Goal: Transaction & Acquisition: Purchase product/service

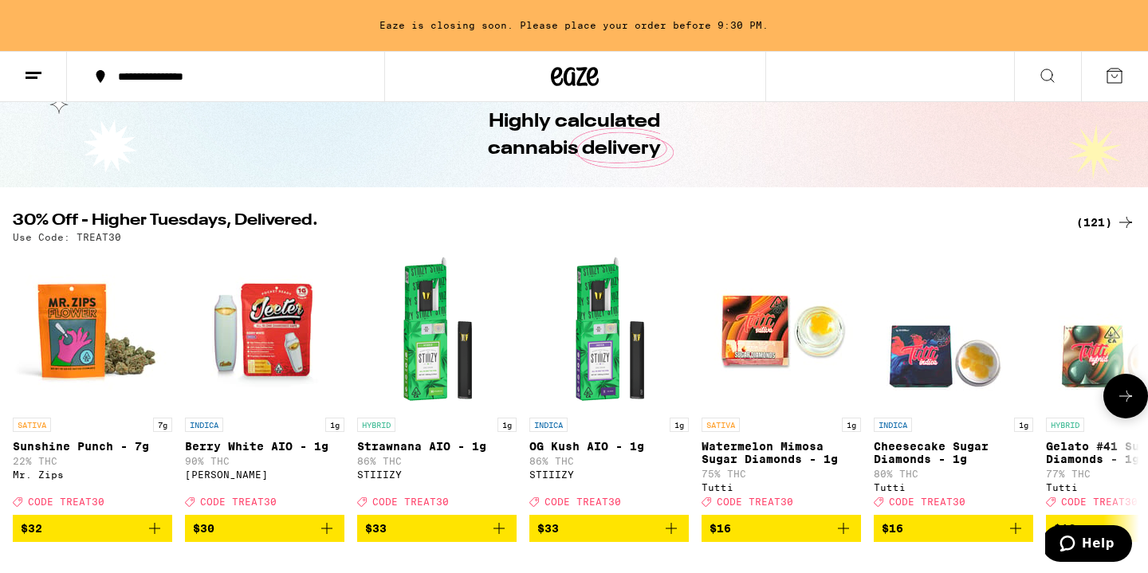
scroll to position [67, 0]
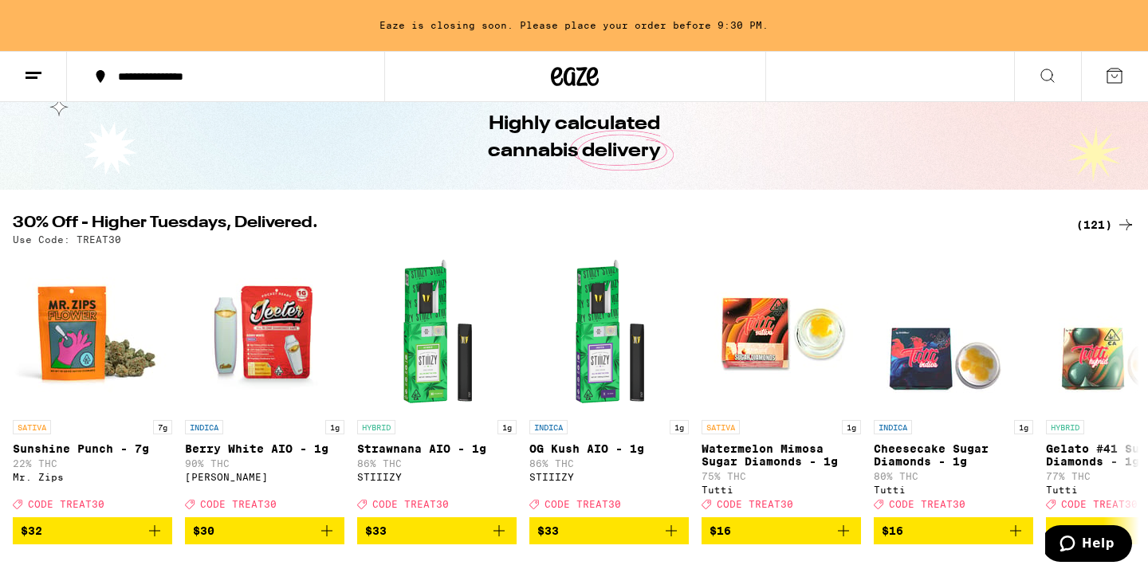
click at [1113, 222] on div "(121)" at bounding box center [1105, 224] width 59 height 19
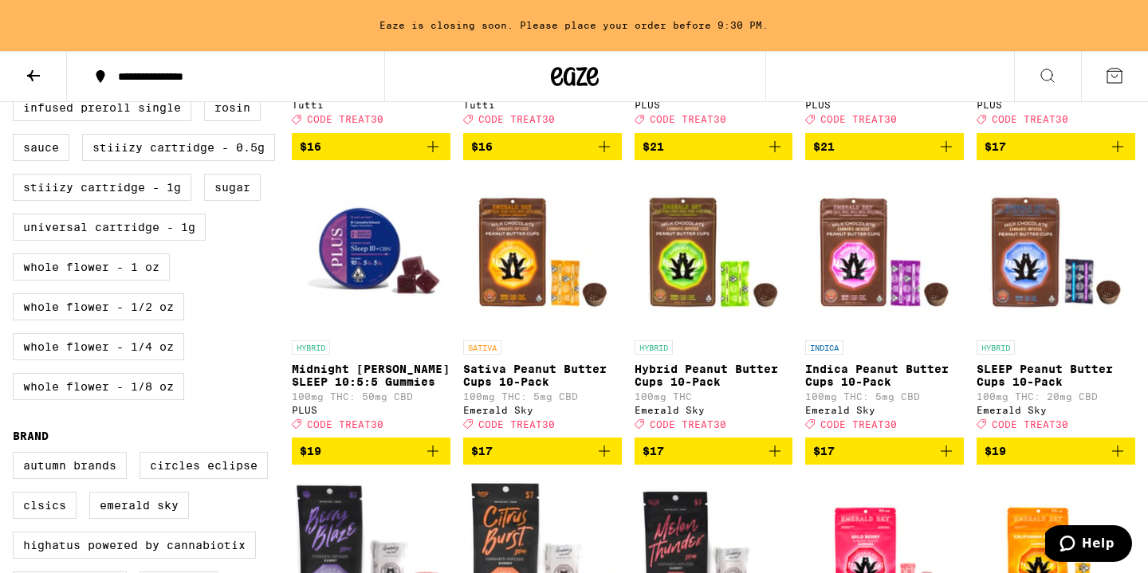
scroll to position [685, 0]
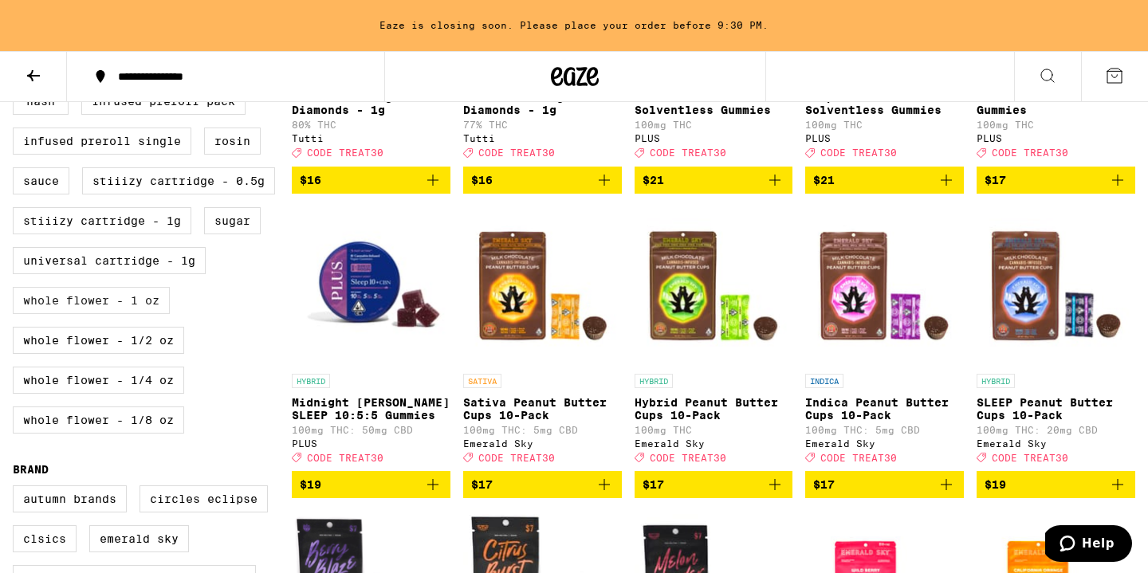
click at [151, 314] on label "Whole Flower - 1 oz" at bounding box center [91, 300] width 157 height 27
click at [17, 11] on input "Whole Flower - 1 oz" at bounding box center [16, 10] width 1 height 1
checkbox input "true"
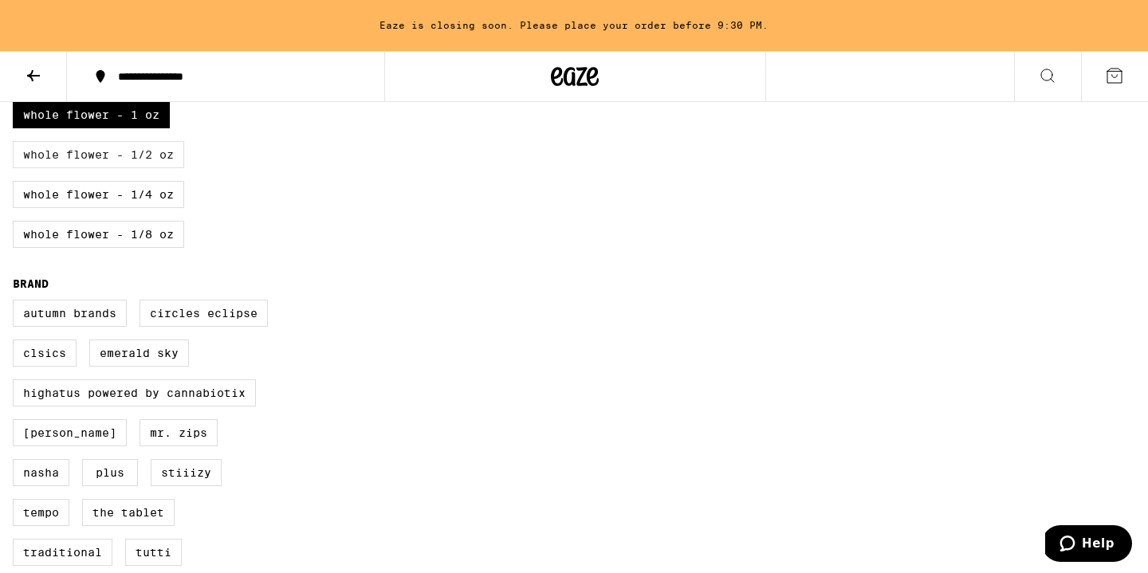
click at [115, 168] on label "Whole Flower - 1/2 oz" at bounding box center [98, 154] width 171 height 27
checkbox input "true"
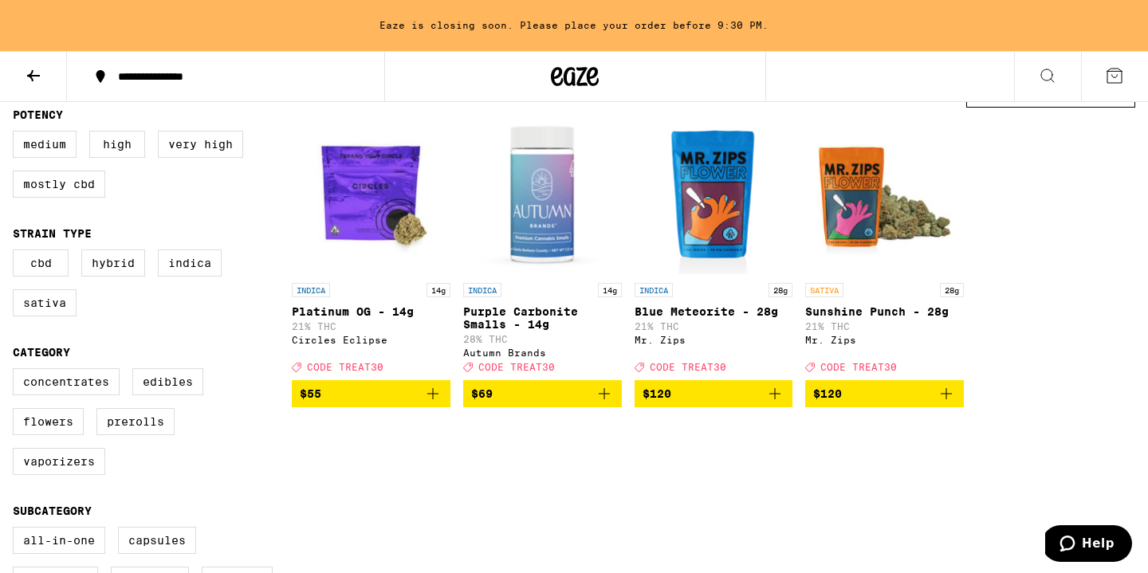
scroll to position [163, 0]
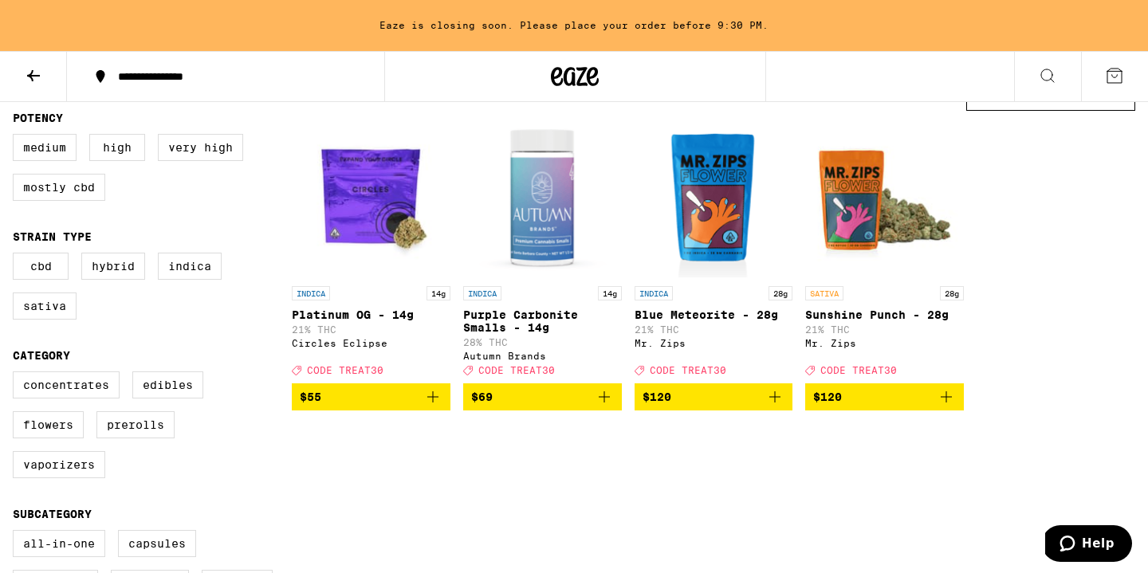
click at [604, 407] on icon "Add to bag" at bounding box center [604, 396] width 19 height 19
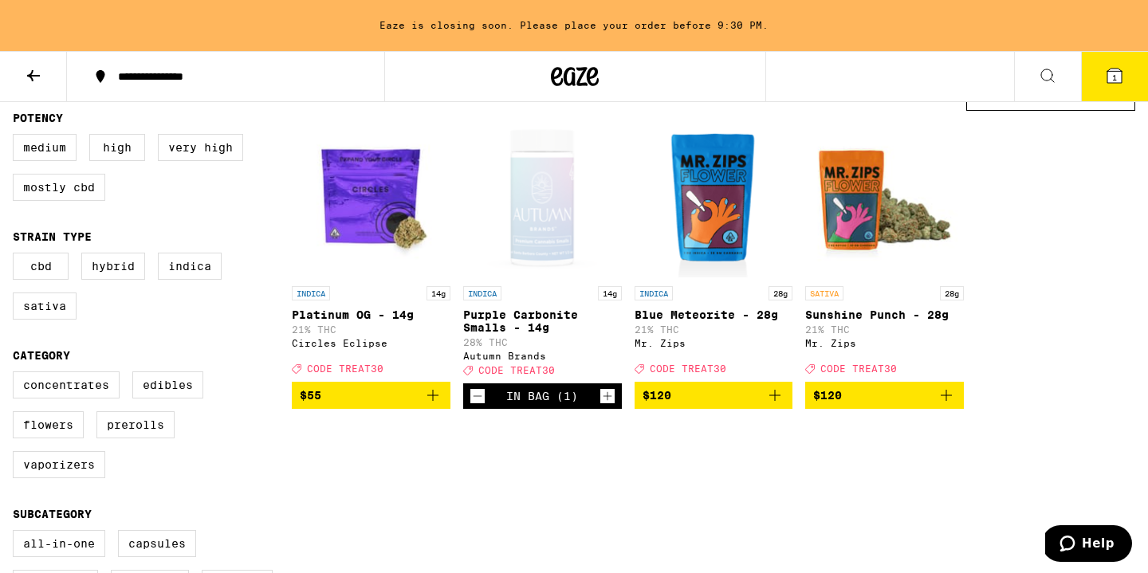
scroll to position [0, 0]
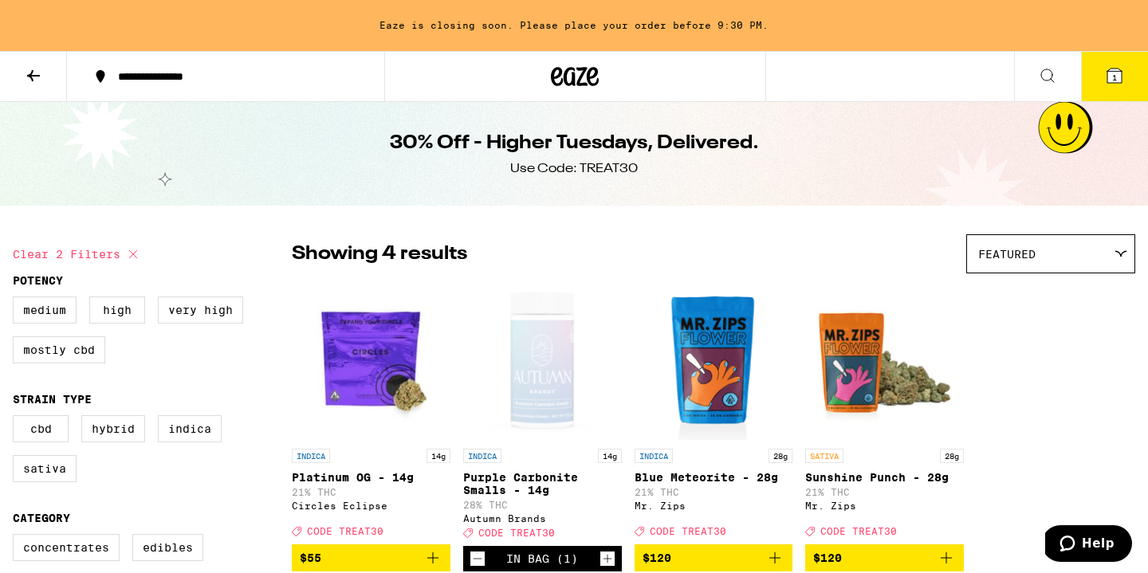
click at [1127, 64] on button "1" at bounding box center [1114, 76] width 67 height 49
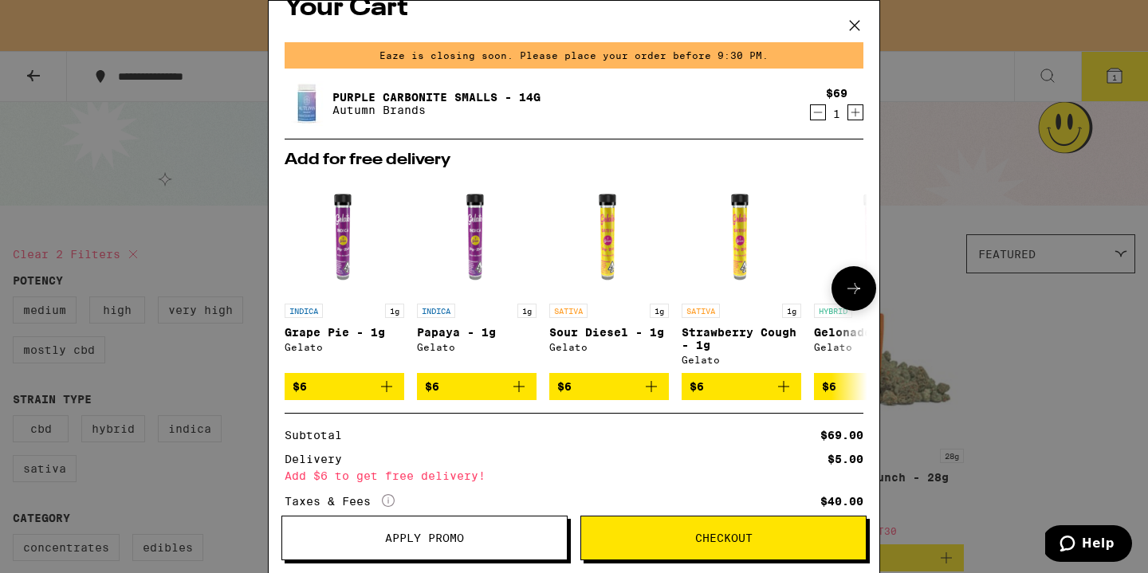
scroll to position [29, 0]
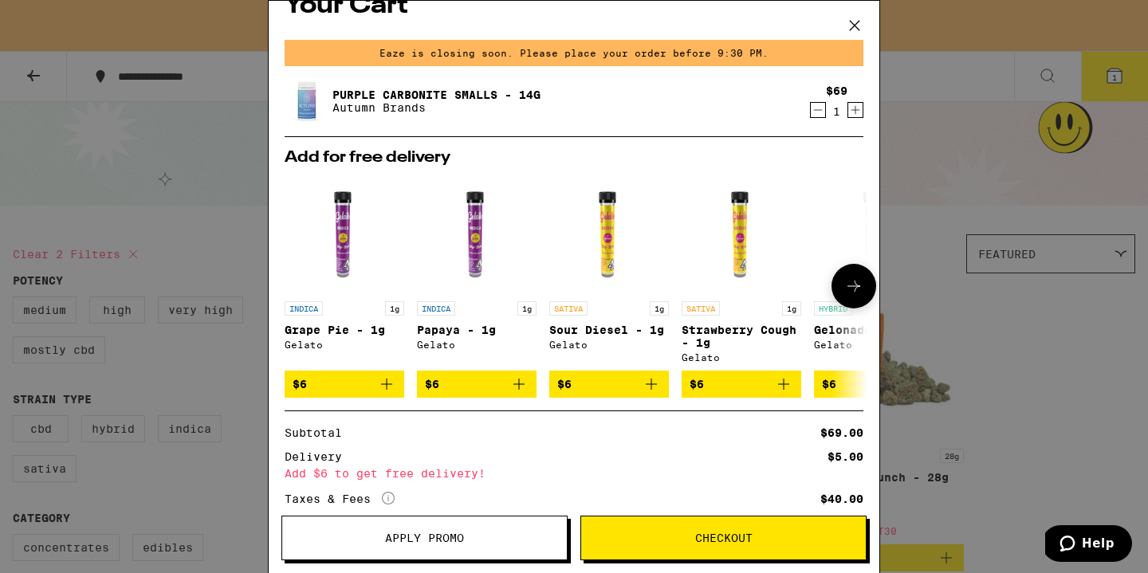
click at [525, 389] on icon "Add to bag" at bounding box center [518, 384] width 19 height 19
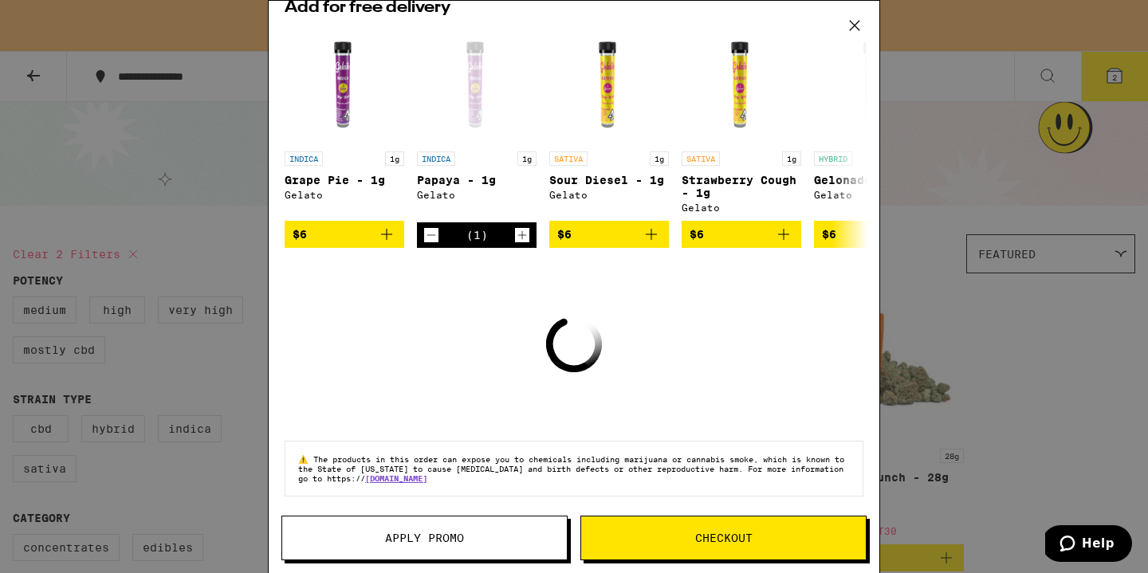
scroll to position [201, 0]
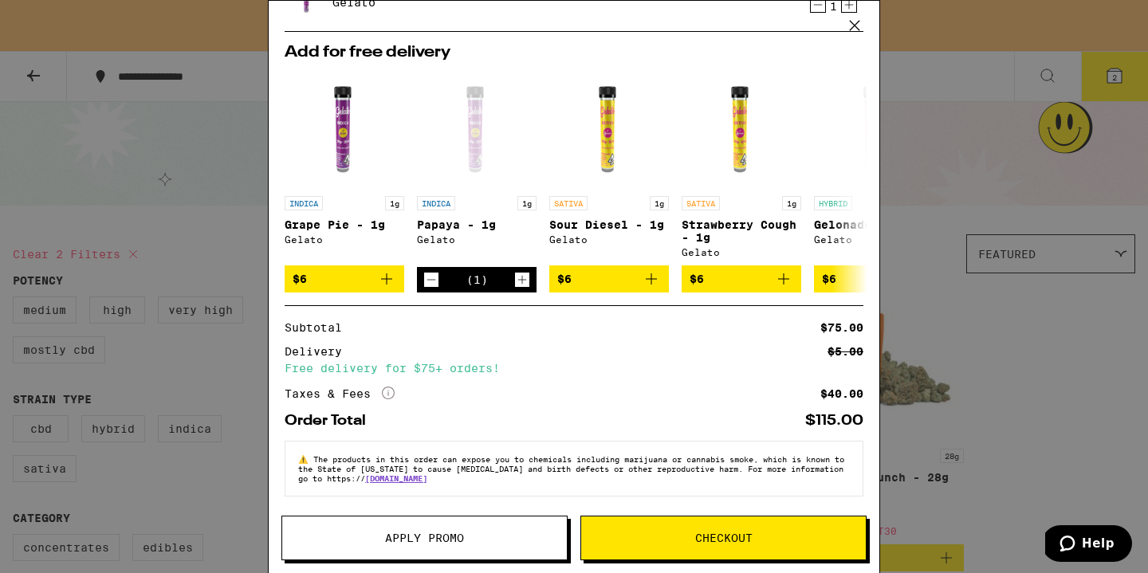
click at [539, 535] on span "Apply Promo" at bounding box center [424, 537] width 285 height 11
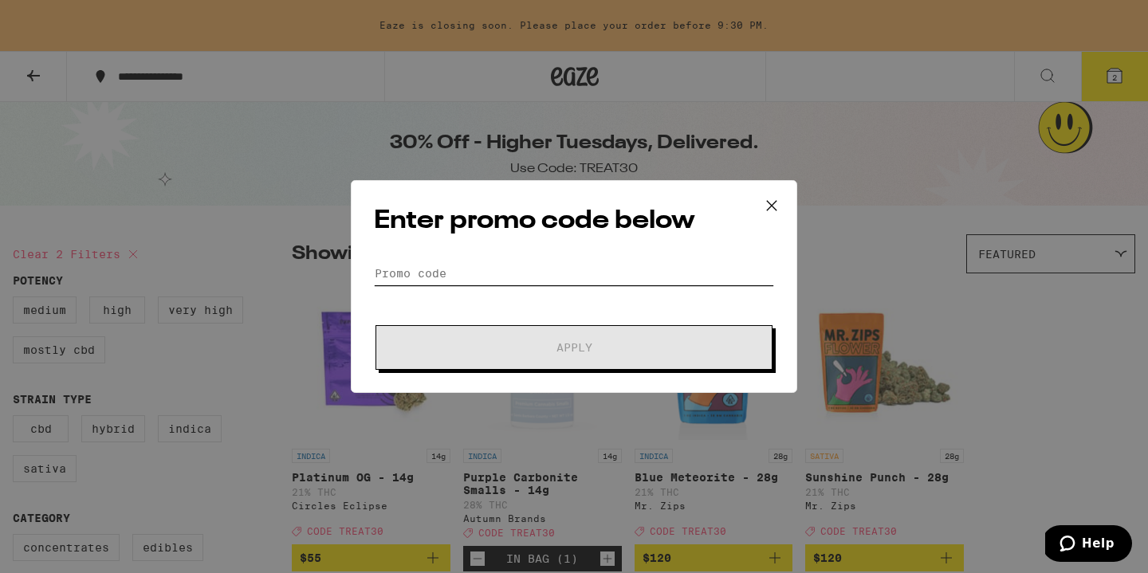
click at [587, 273] on input "Promo Code" at bounding box center [574, 273] width 400 height 24
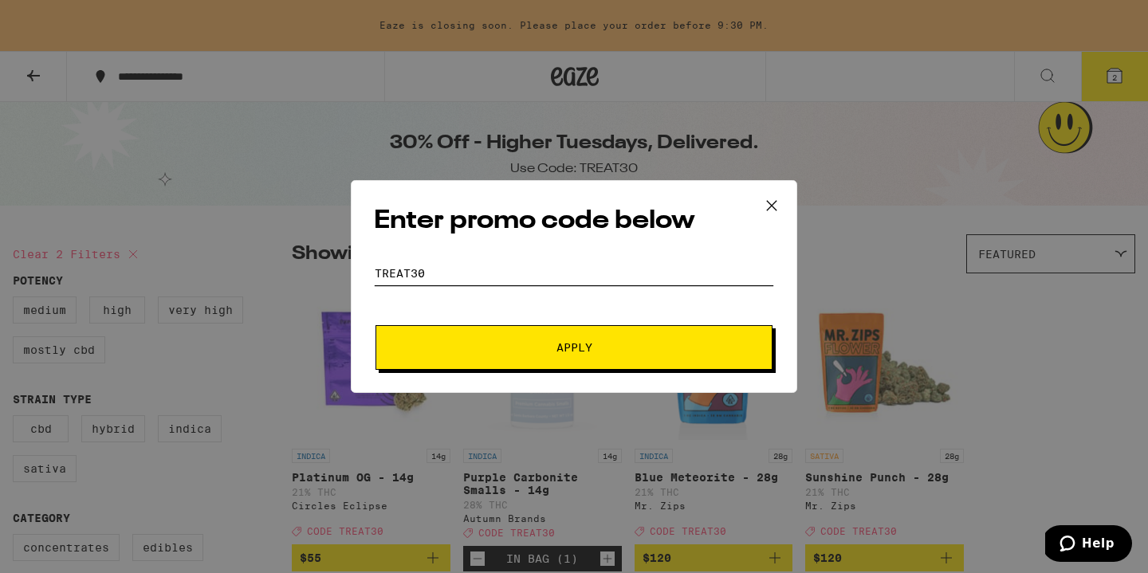
type input "TREAT30"
click at [375, 325] on button "Apply" at bounding box center [573, 347] width 397 height 45
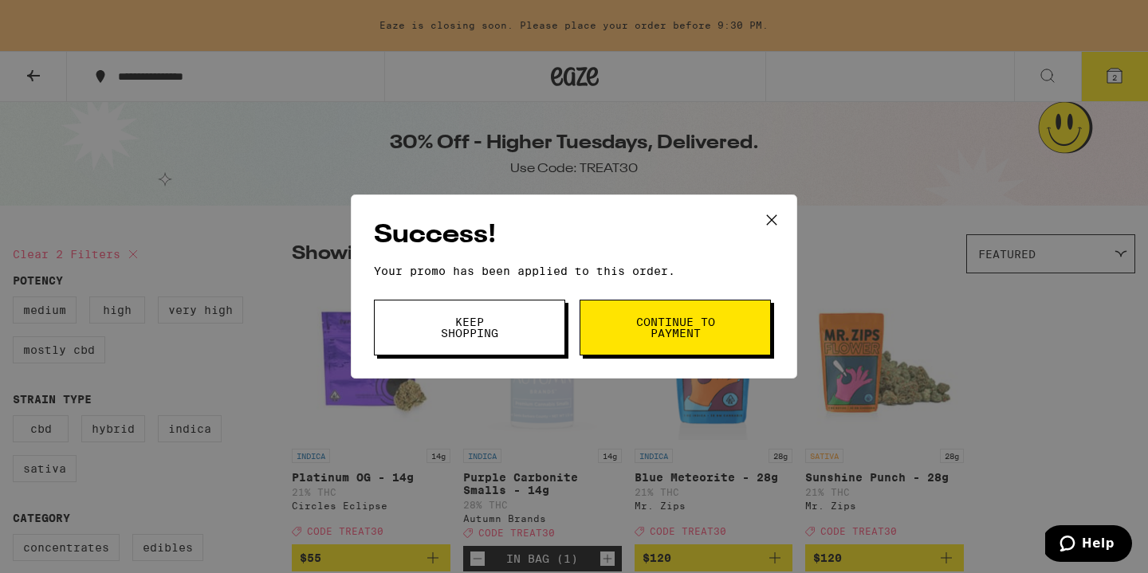
click at [671, 336] on span "Continue to payment" at bounding box center [675, 327] width 81 height 22
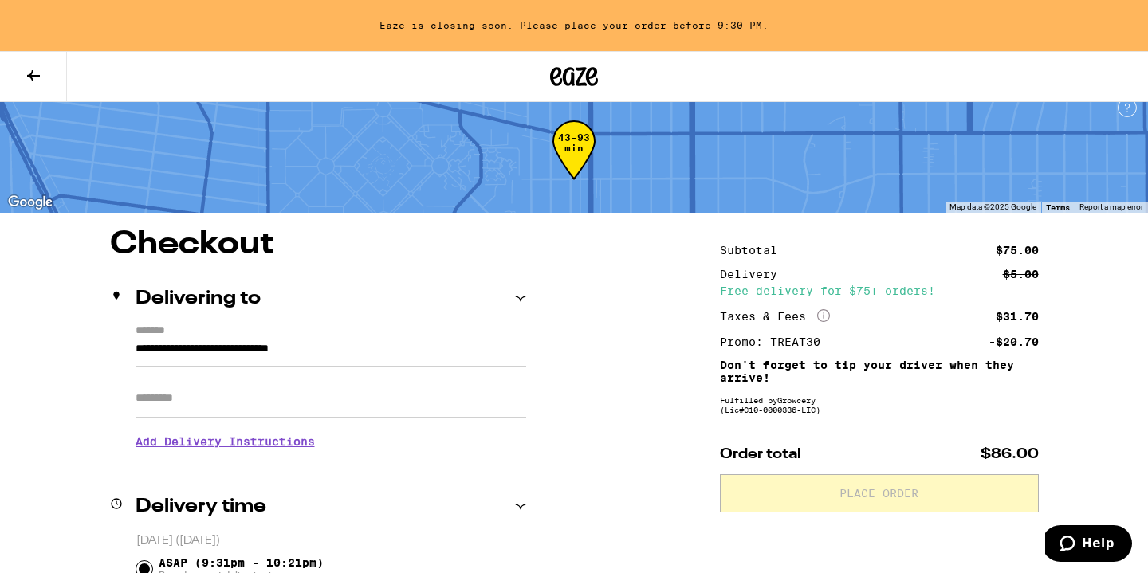
scroll to position [16, 0]
click at [41, 78] on icon at bounding box center [33, 75] width 19 height 19
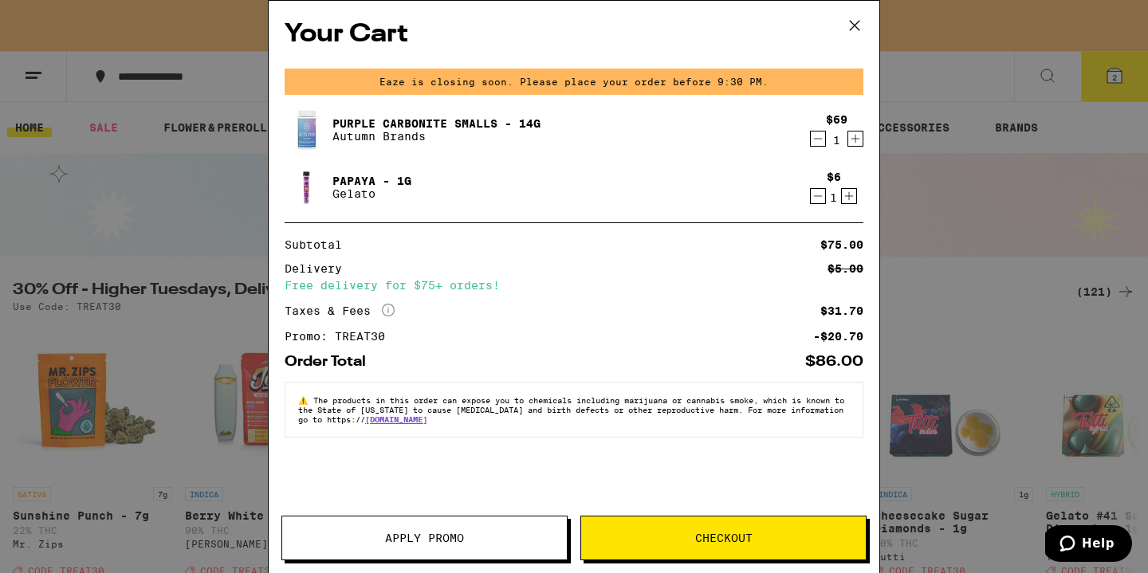
click at [854, 31] on icon at bounding box center [855, 26] width 24 height 24
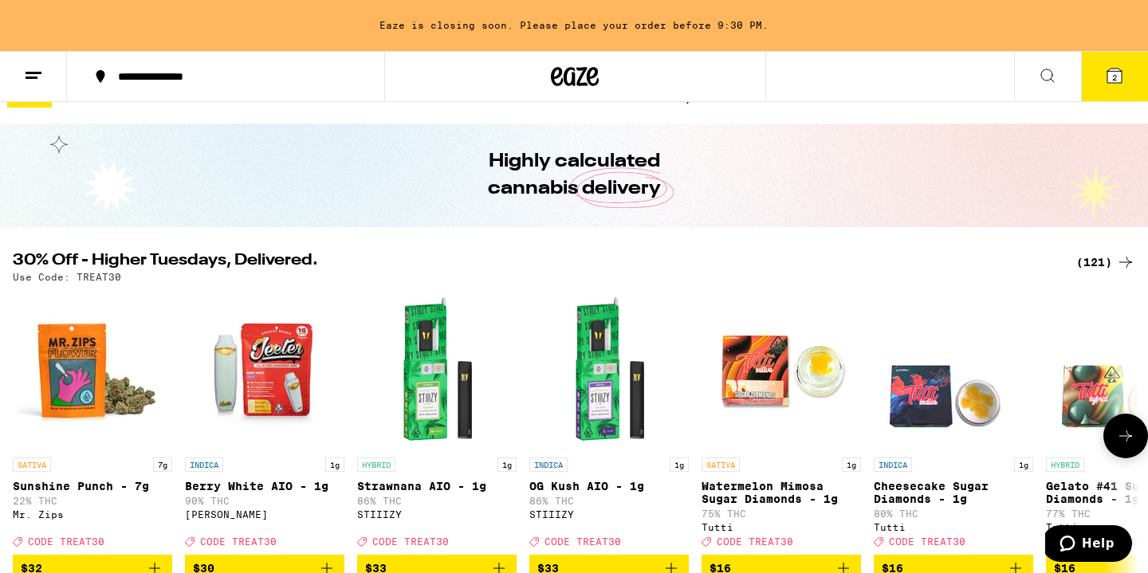
scroll to position [33, 0]
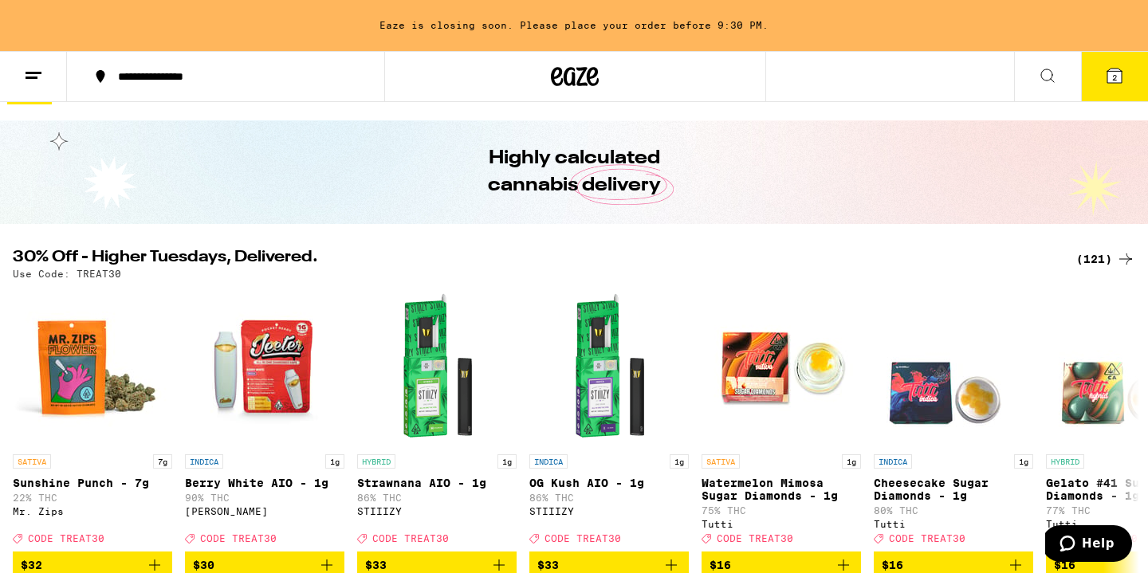
click at [1121, 263] on icon at bounding box center [1125, 259] width 19 height 19
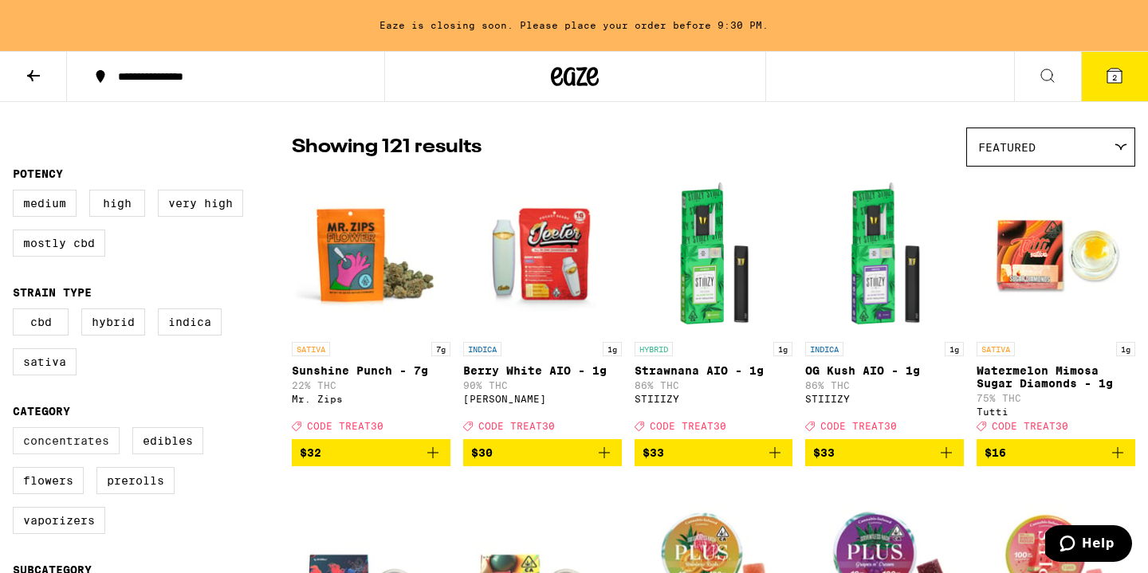
scroll to position [186, 0]
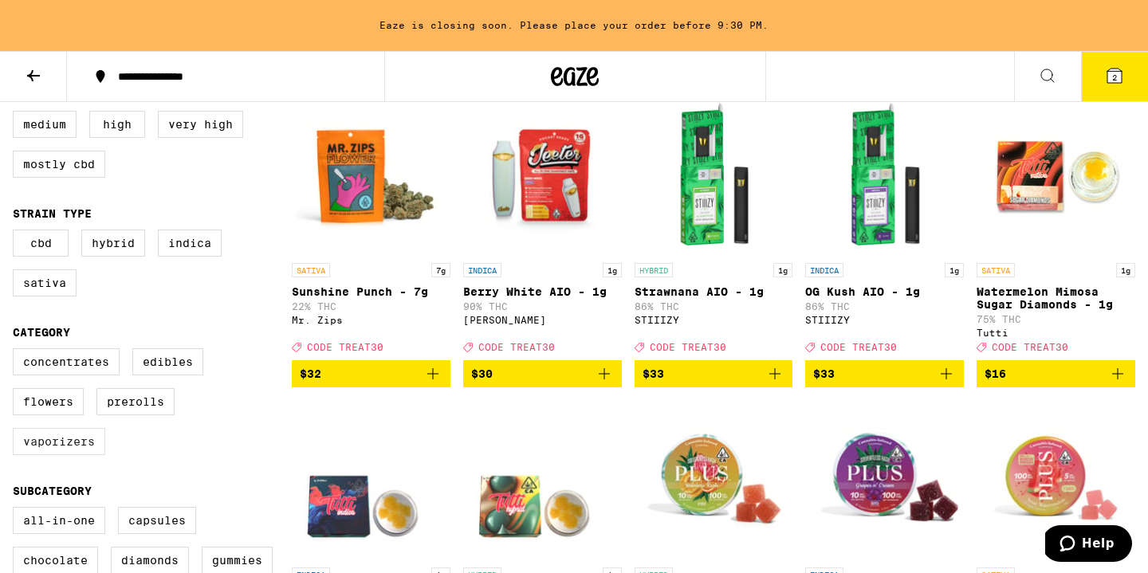
click at [73, 455] on label "Vaporizers" at bounding box center [59, 441] width 92 height 27
click at [17, 352] on input "Vaporizers" at bounding box center [16, 351] width 1 height 1
checkbox input "true"
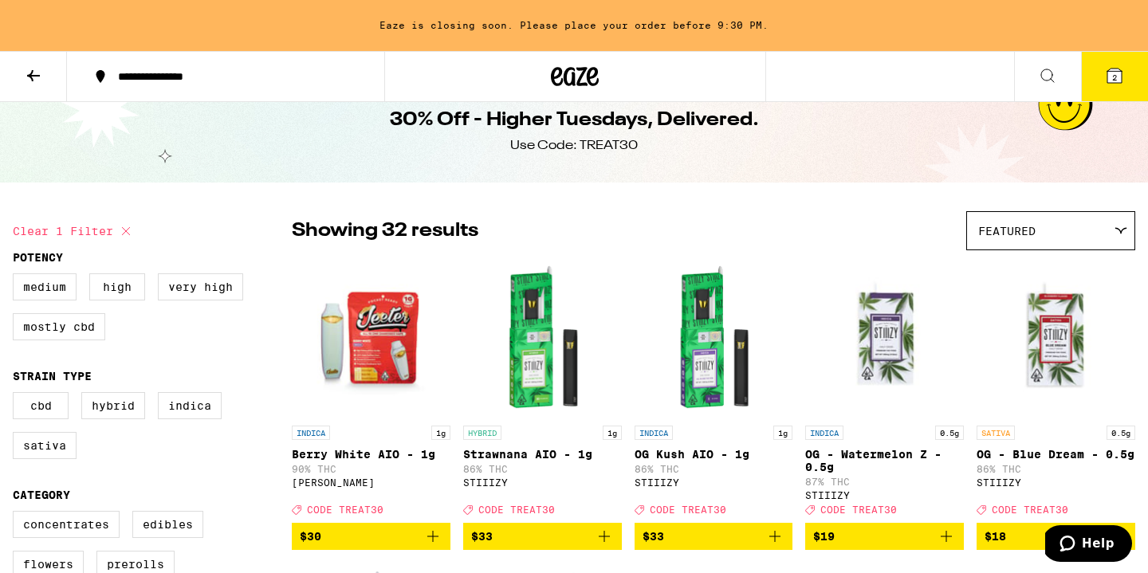
scroll to position [73, 0]
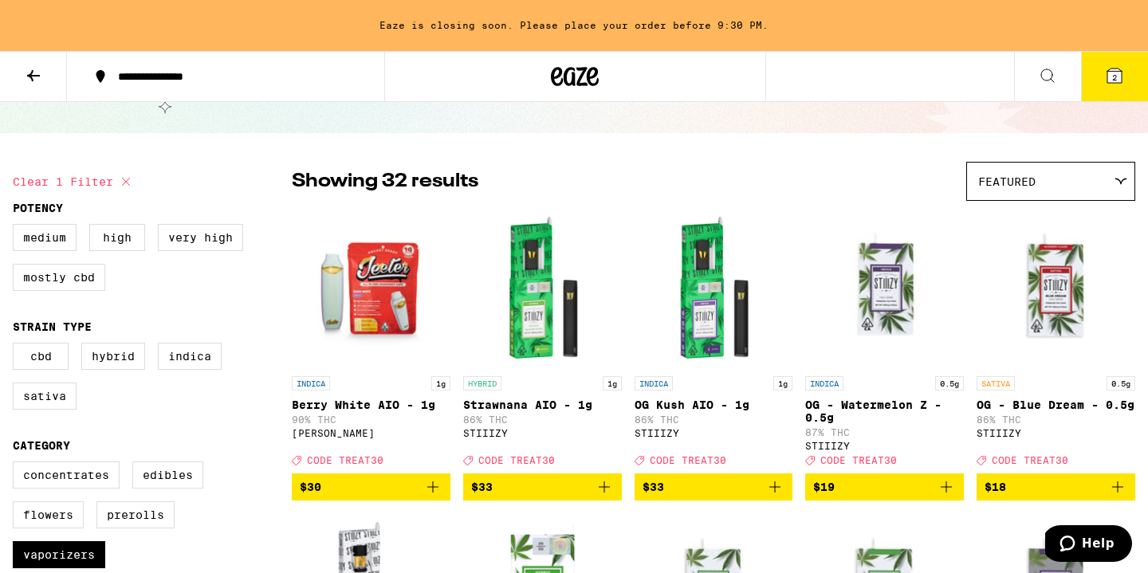
click at [437, 493] on icon "Add to bag" at bounding box center [432, 486] width 11 height 11
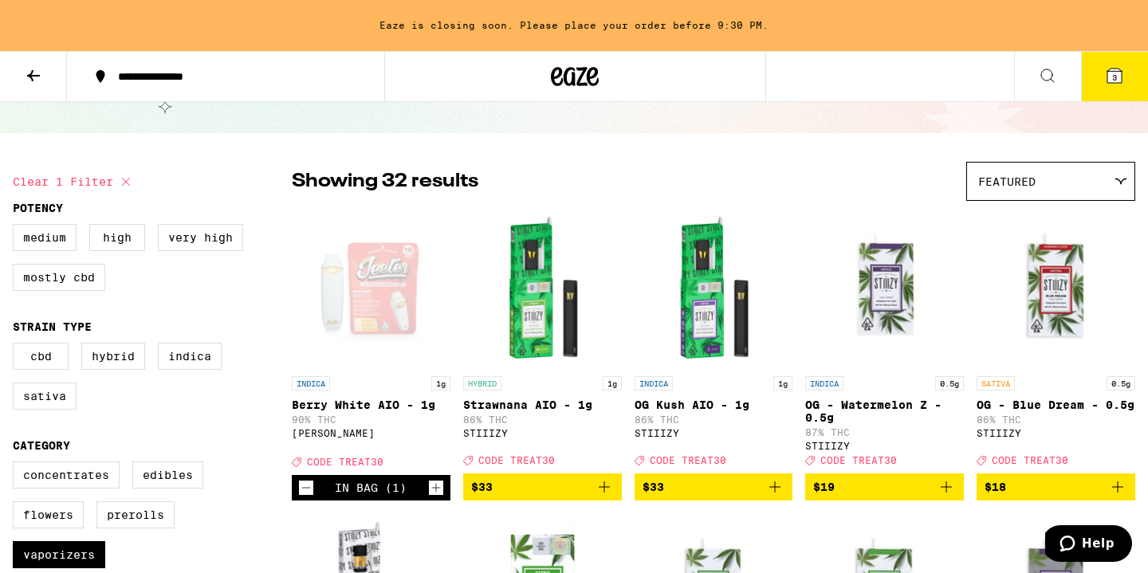
click at [1110, 88] on button "3" at bounding box center [1114, 76] width 67 height 49
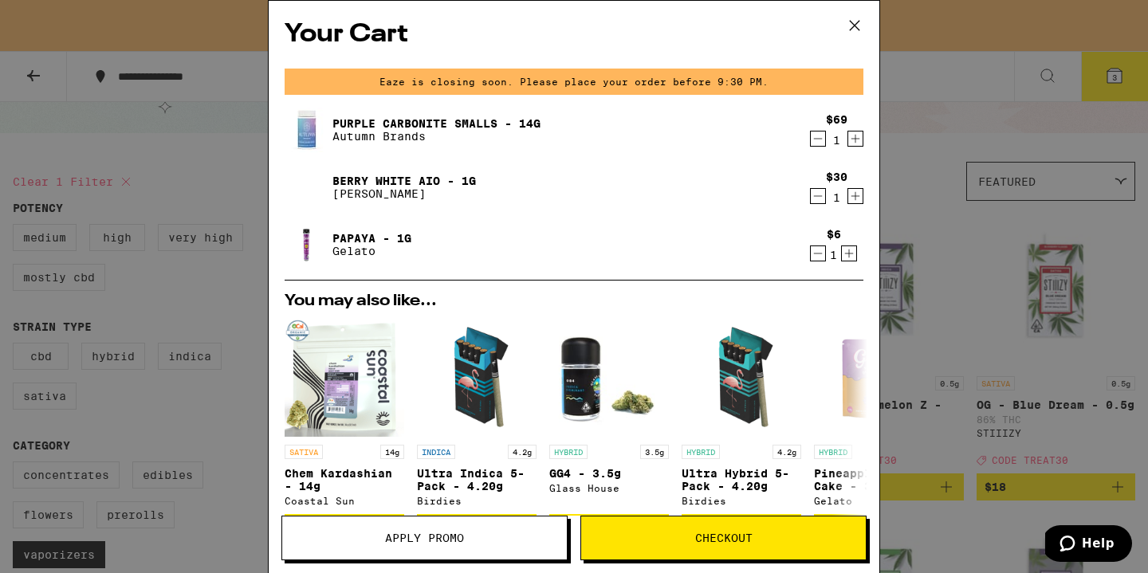
click at [818, 250] on icon "Decrement" at bounding box center [818, 253] width 14 height 19
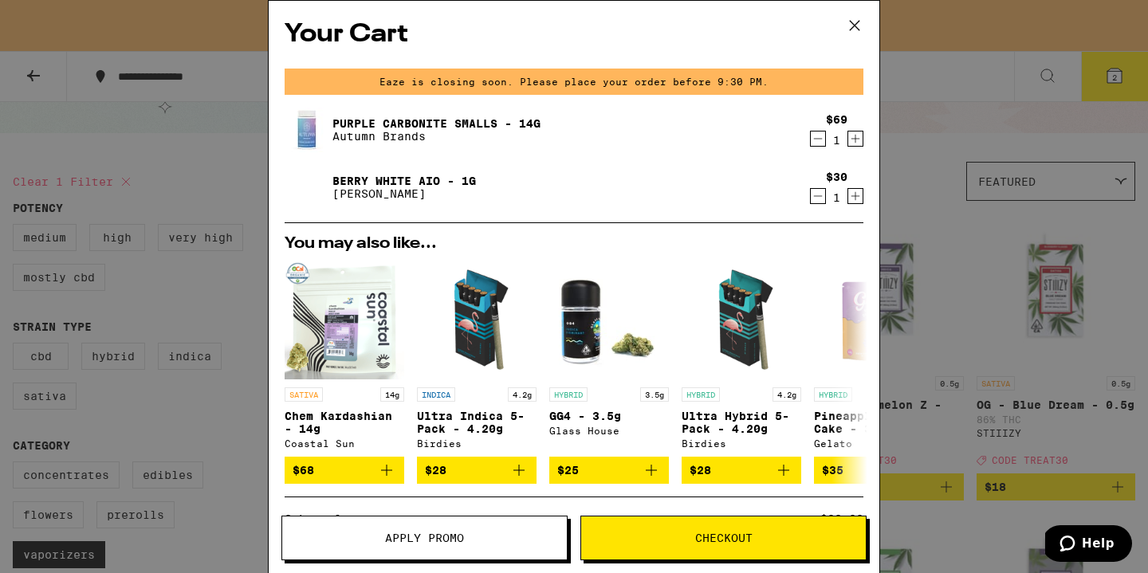
click at [818, 139] on icon "Decrement" at bounding box center [818, 138] width 14 height 19
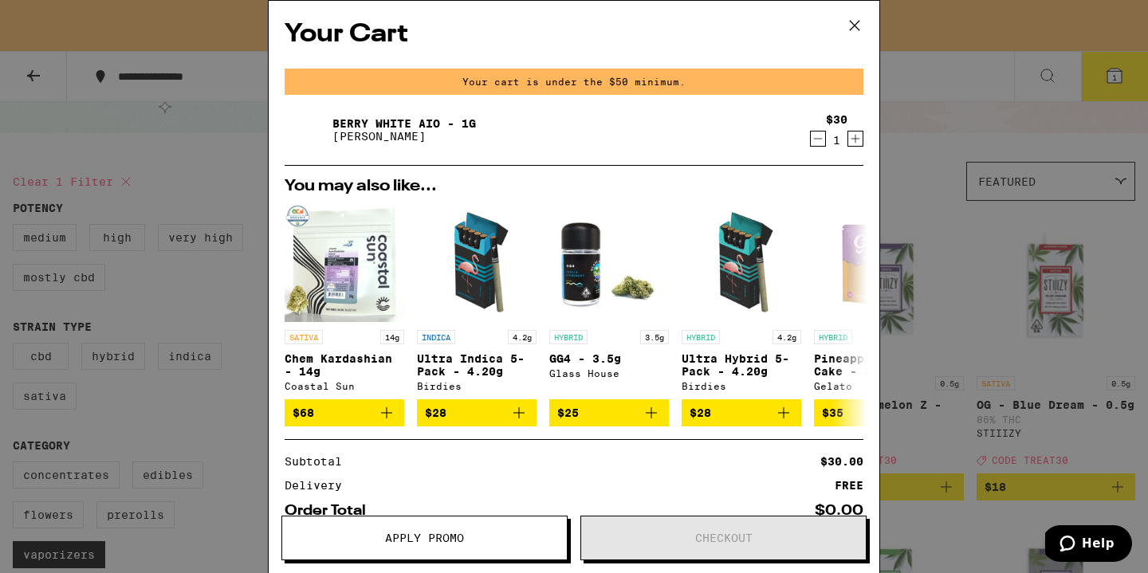
click at [859, 27] on icon at bounding box center [855, 26] width 24 height 24
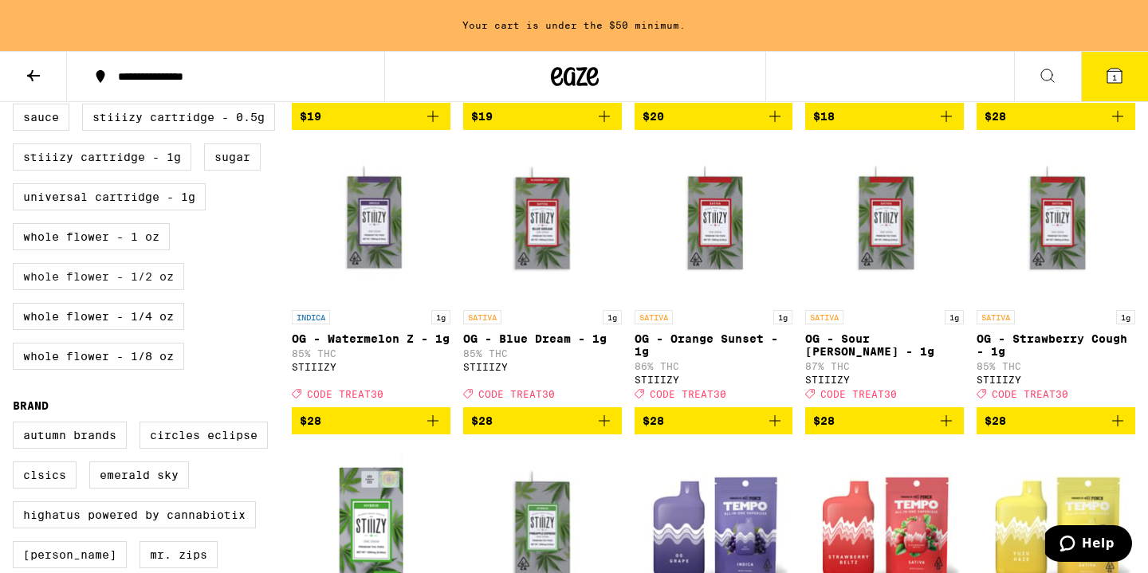
click at [129, 290] on label "Whole Flower - 1/2 oz" at bounding box center [98, 276] width 171 height 27
checkbox input "true"
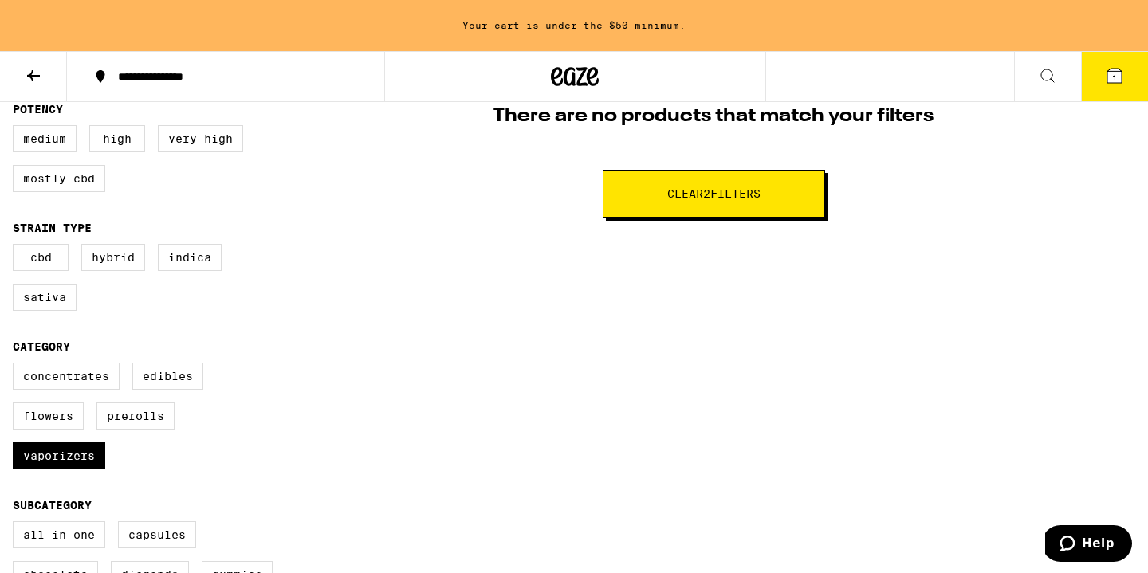
scroll to position [198, 0]
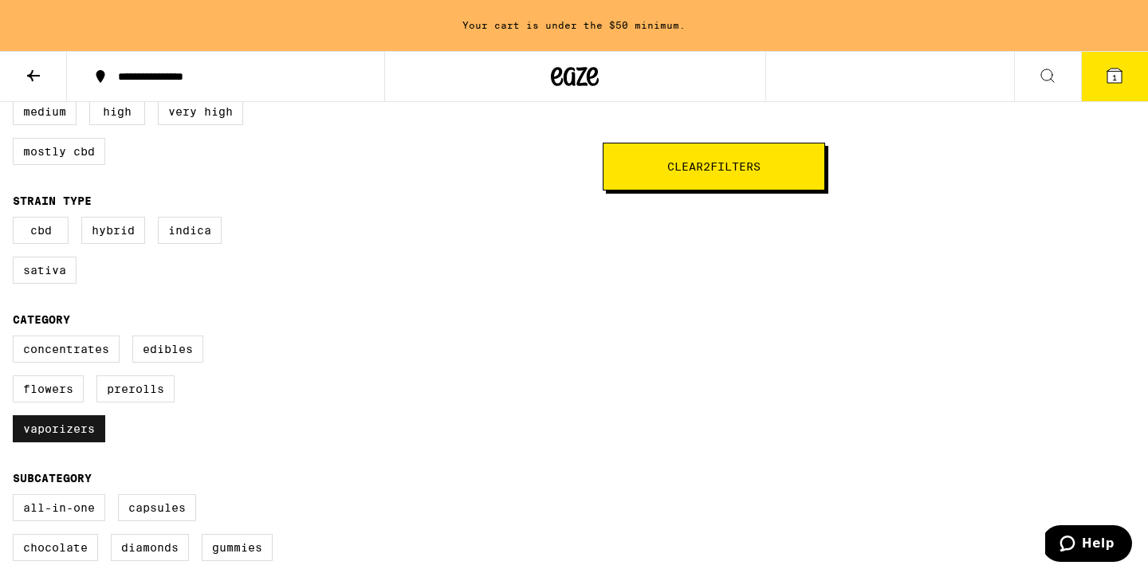
click at [88, 442] on label "Vaporizers" at bounding box center [59, 428] width 92 height 27
click at [17, 339] on input "Vaporizers" at bounding box center [16, 338] width 1 height 1
checkbox input "false"
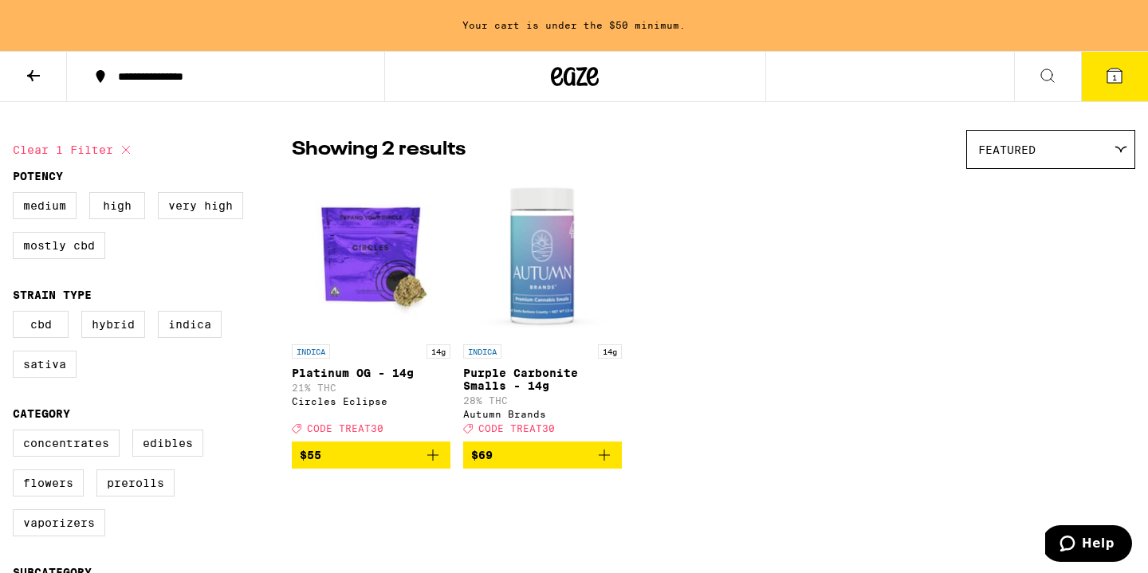
scroll to position [104, 0]
click at [606, 466] on icon "Add to bag" at bounding box center [604, 455] width 19 height 19
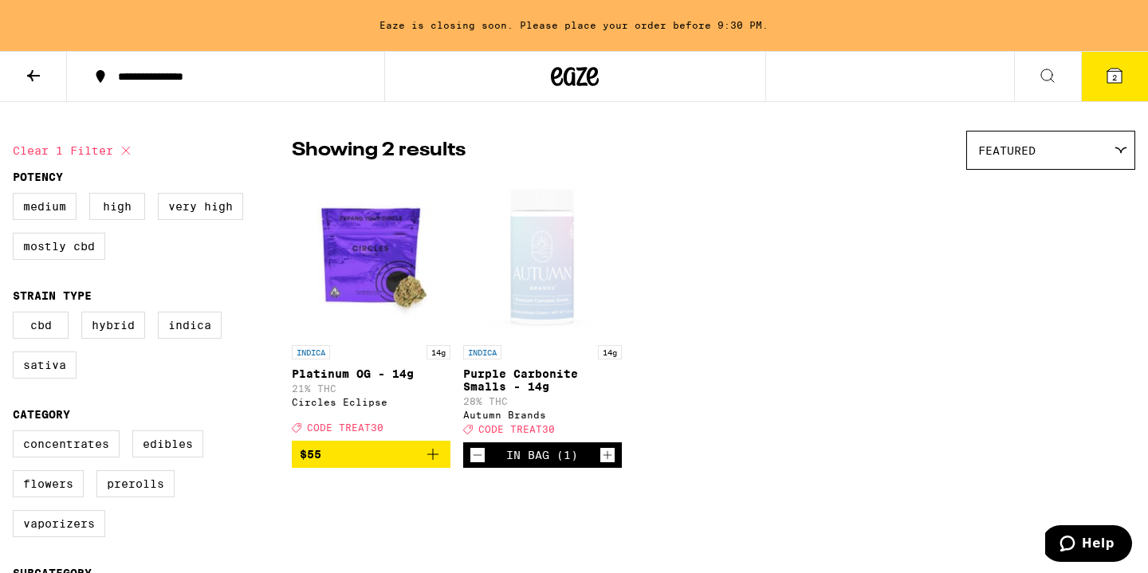
click at [1123, 86] on button "2" at bounding box center [1114, 76] width 67 height 49
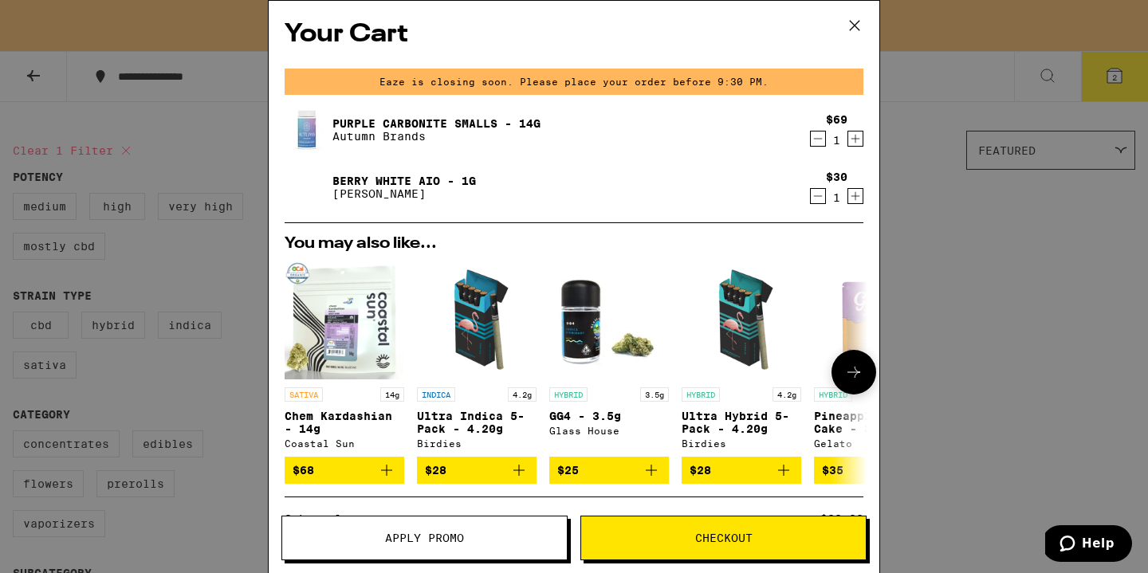
scroll to position [225, 0]
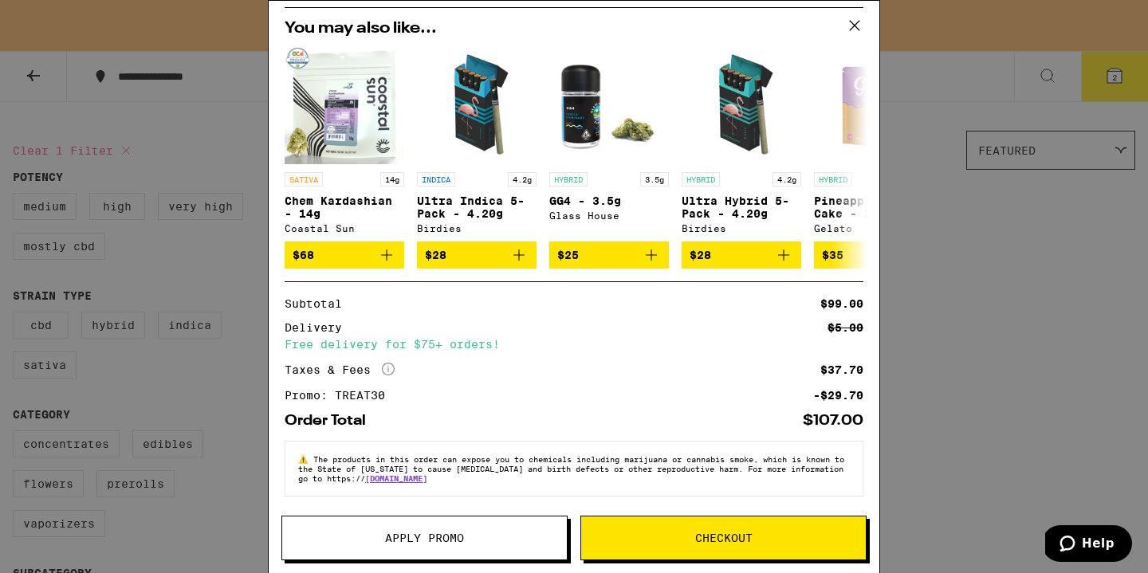
click at [694, 524] on button "Checkout" at bounding box center [723, 538] width 286 height 45
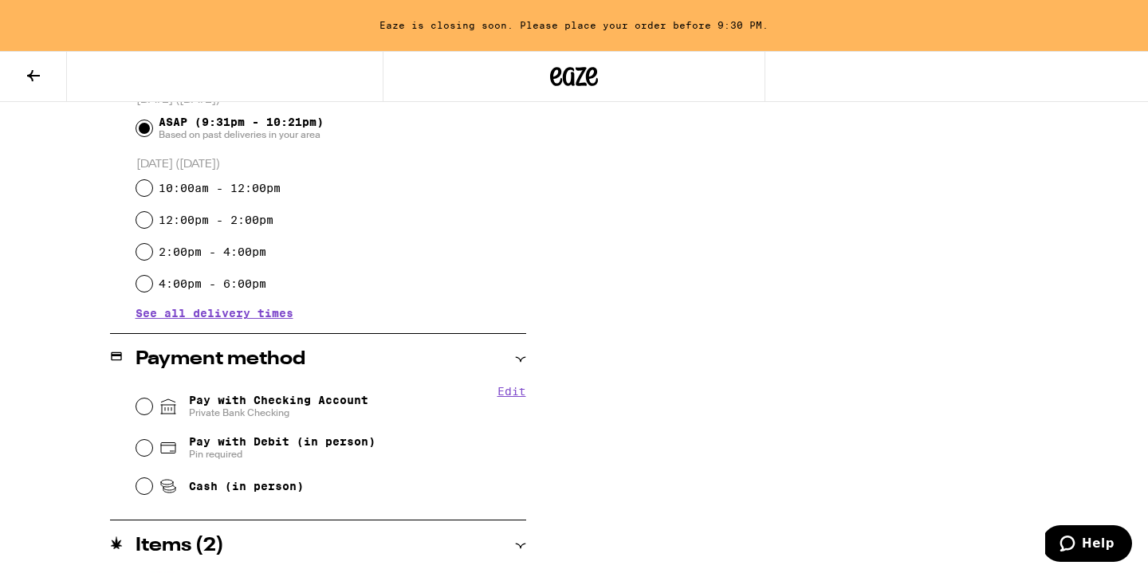
scroll to position [459, 0]
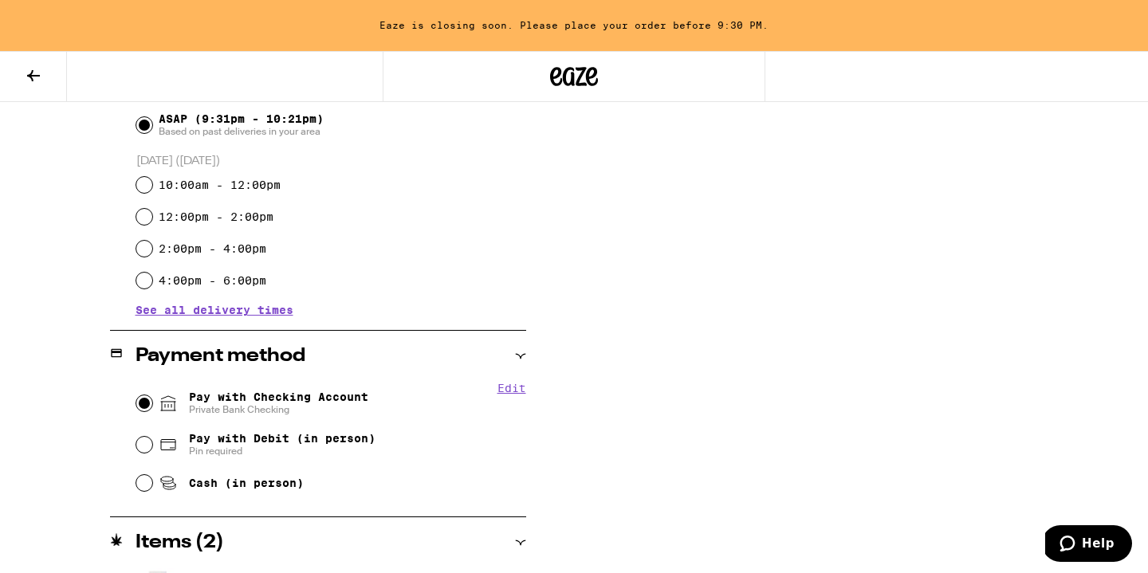
click at [146, 403] on input "Pay with Checking Account Private Bank Checking" at bounding box center [144, 403] width 16 height 16
radio input "true"
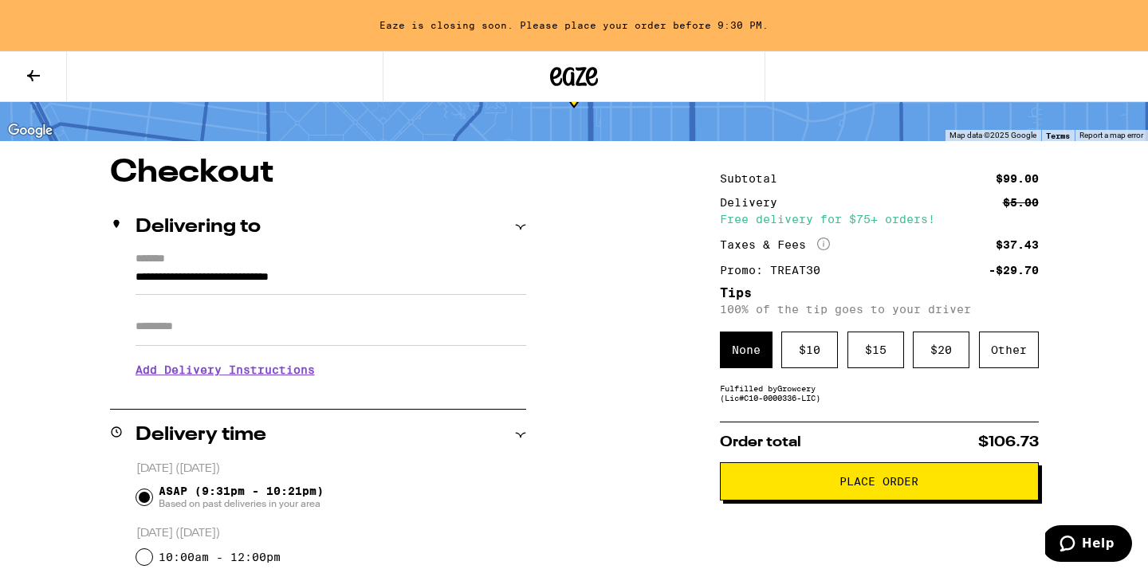
scroll to position [103, 0]
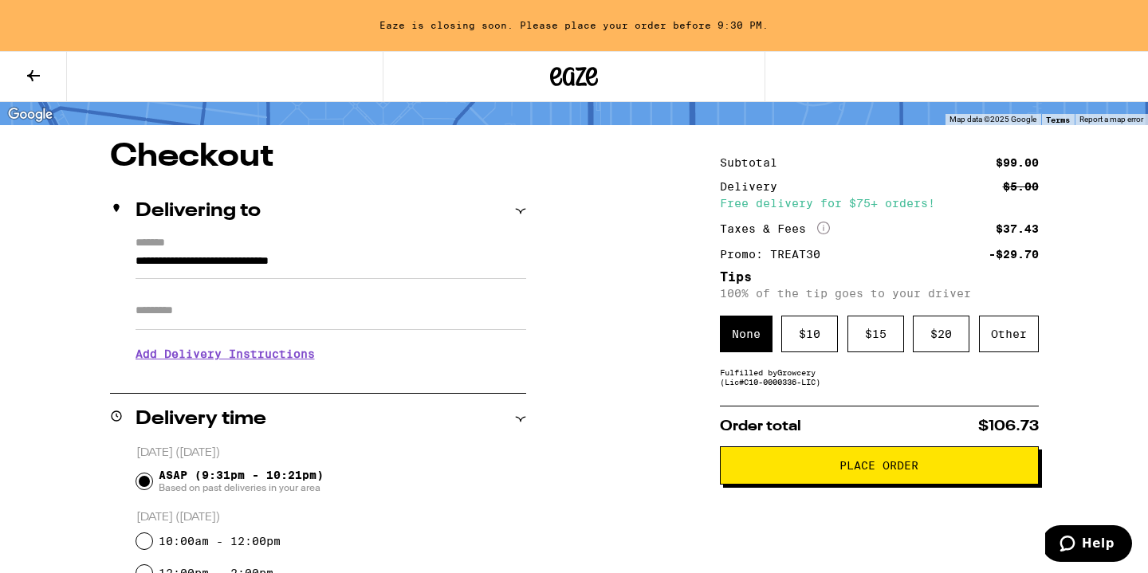
click at [906, 471] on span "Place Order" at bounding box center [878, 465] width 79 height 11
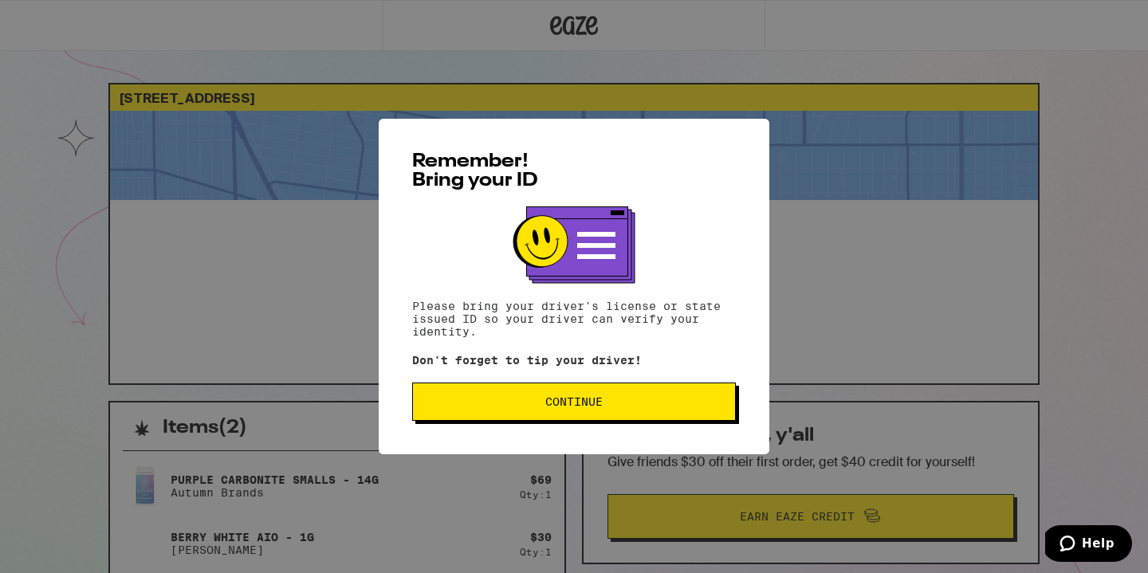
click at [595, 403] on span "Continue" at bounding box center [573, 401] width 57 height 11
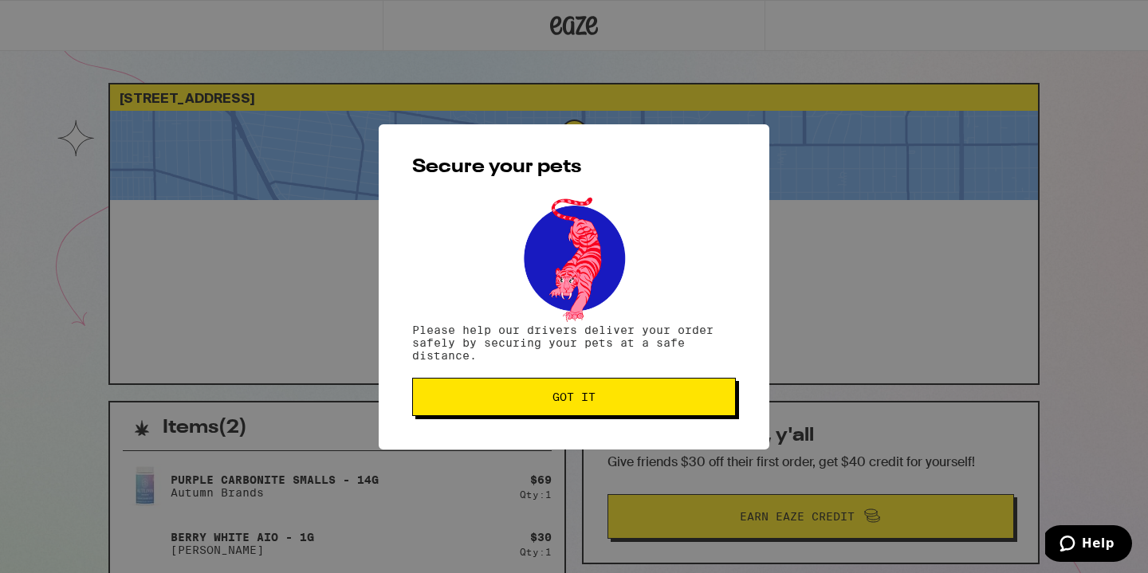
click at [595, 403] on span "Got it" at bounding box center [574, 396] width 297 height 11
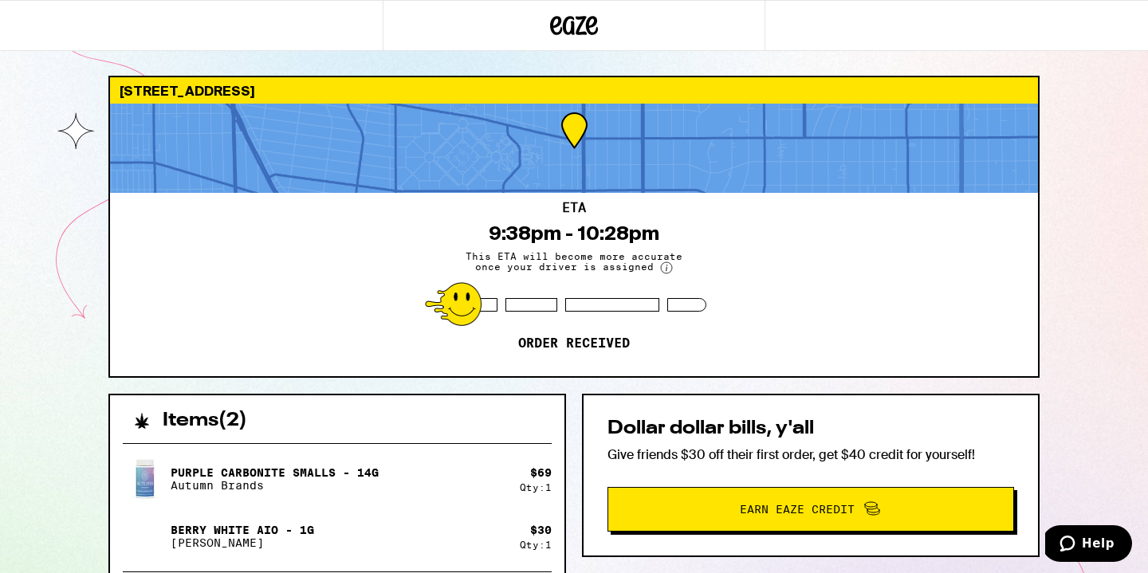
scroll to position [13, 0]
